Goal: Information Seeking & Learning: Learn about a topic

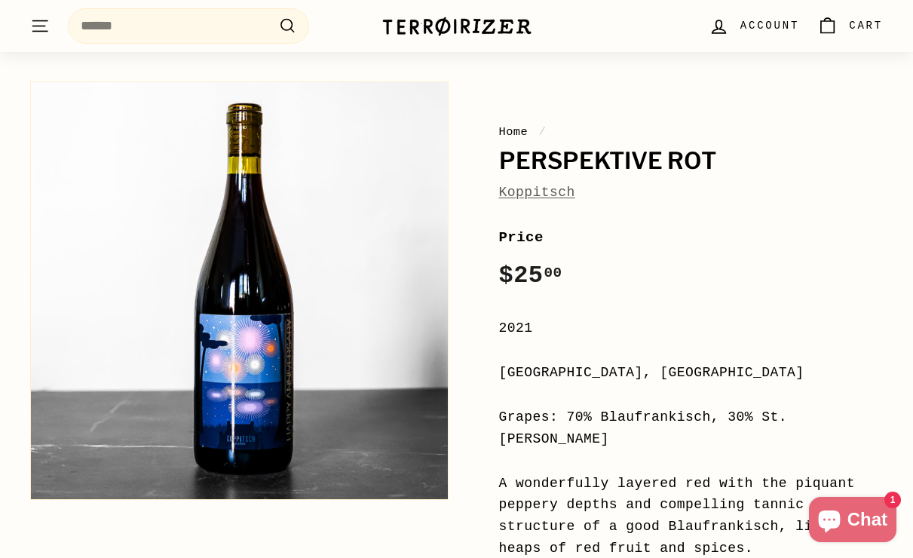
scroll to position [116, 0]
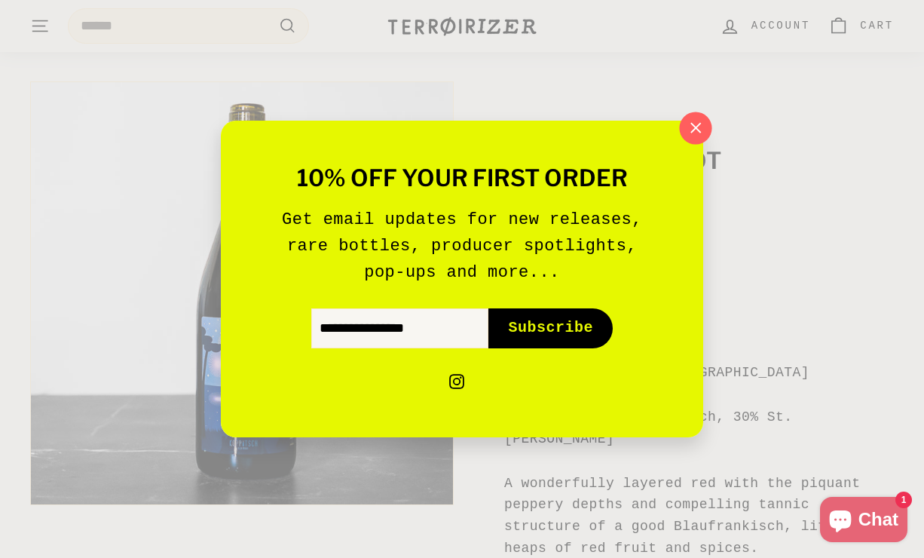
click at [697, 127] on icon "button" at bounding box center [696, 128] width 10 height 10
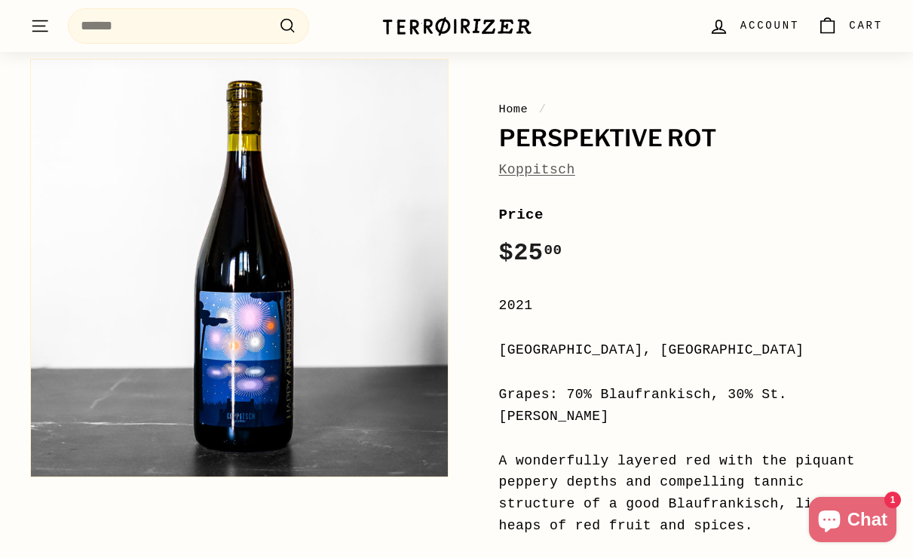
scroll to position [158, 0]
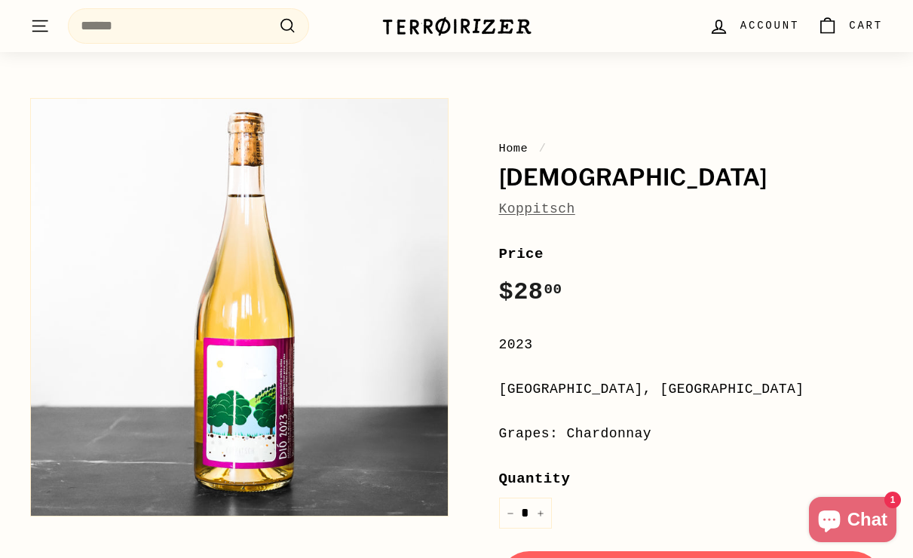
scroll to position [119, 0]
